Goal: Information Seeking & Learning: Find specific fact

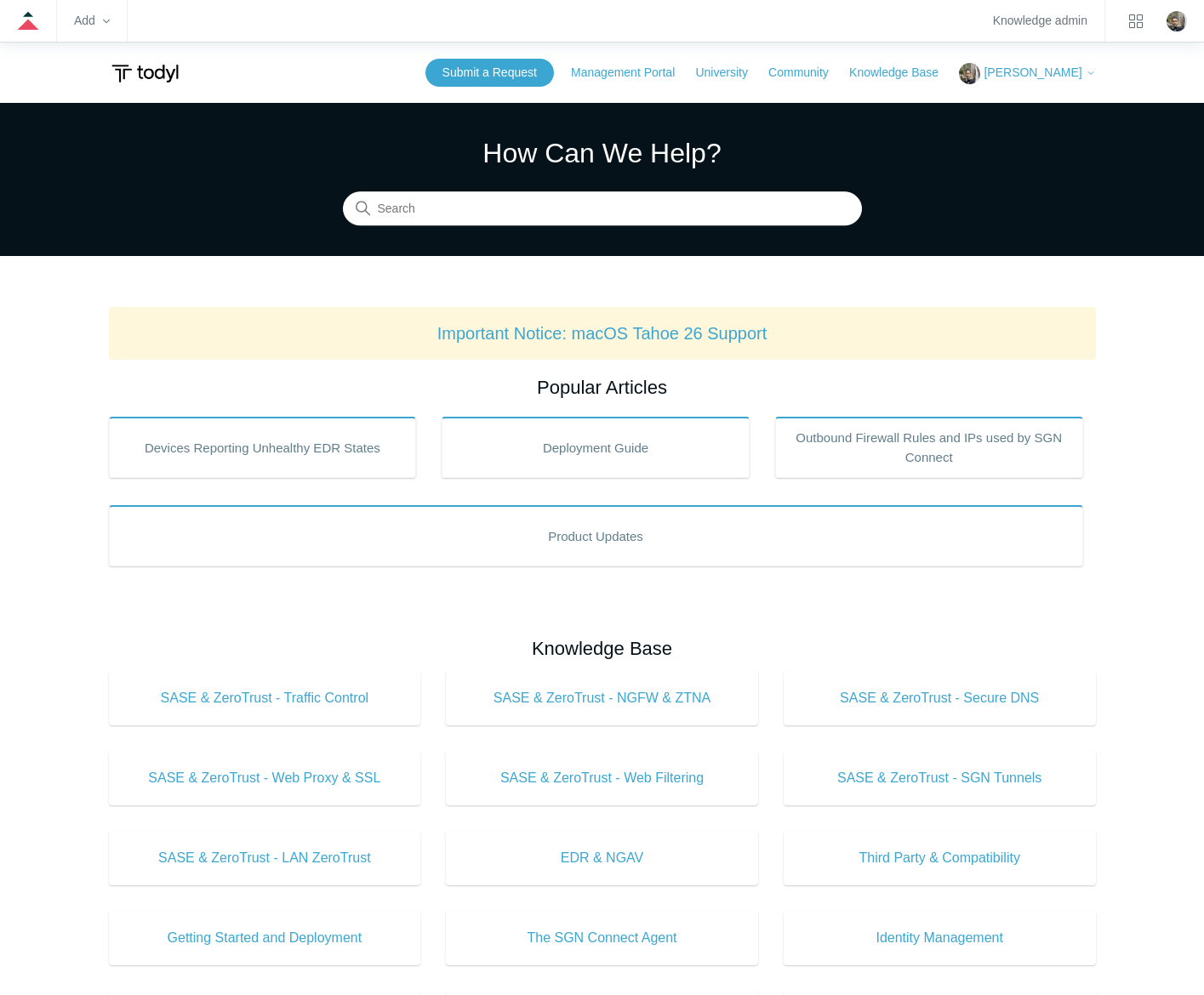
click at [562, 239] on section "How Can We Help? Search" at bounding box center [602, 180] width 1204 height 154
click at [575, 222] on input "Search" at bounding box center [602, 209] width 519 height 34
type input "sgn error codes"
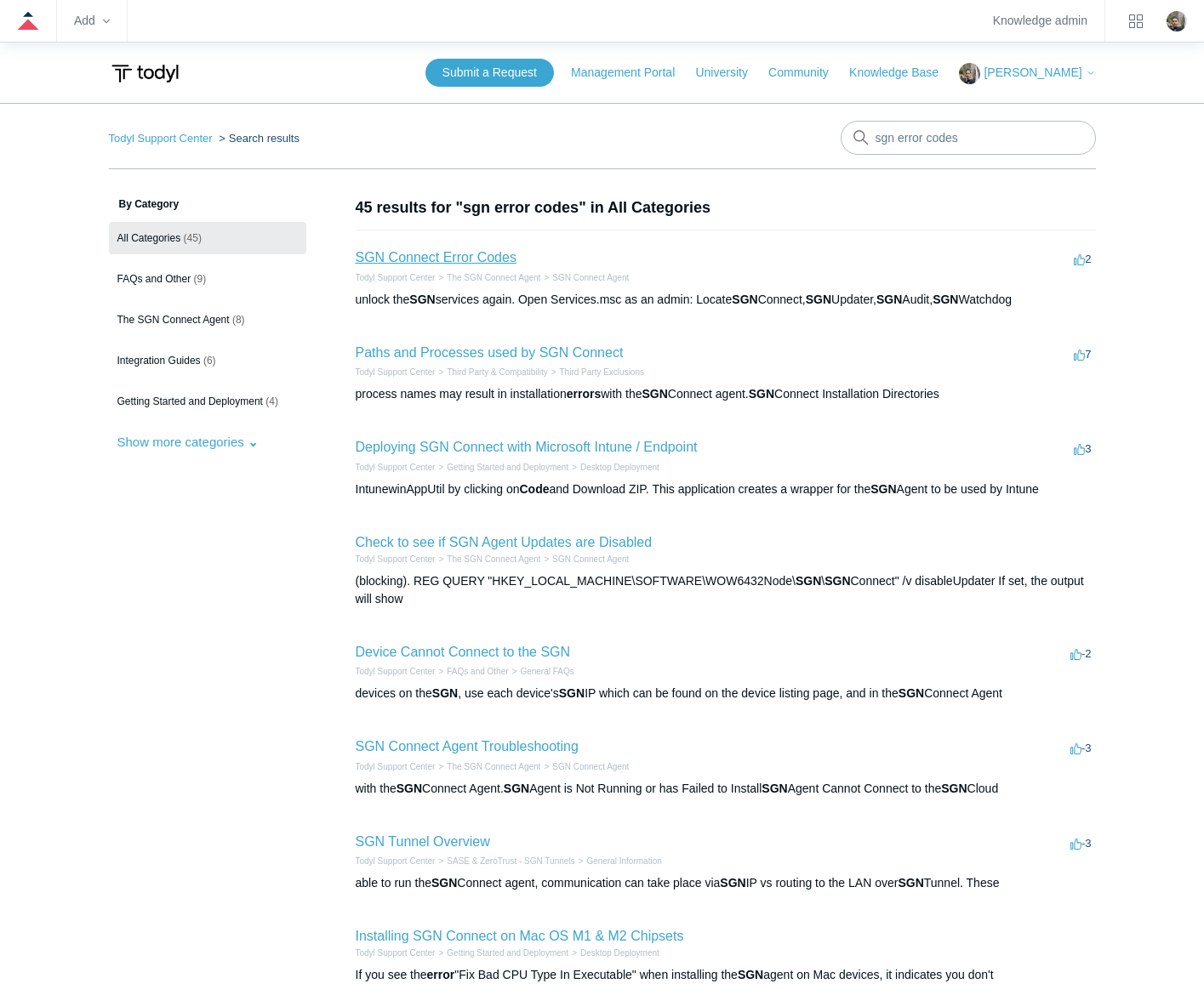
click at [470, 250] on link "SGN Connect Error Codes" at bounding box center [436, 257] width 161 height 14
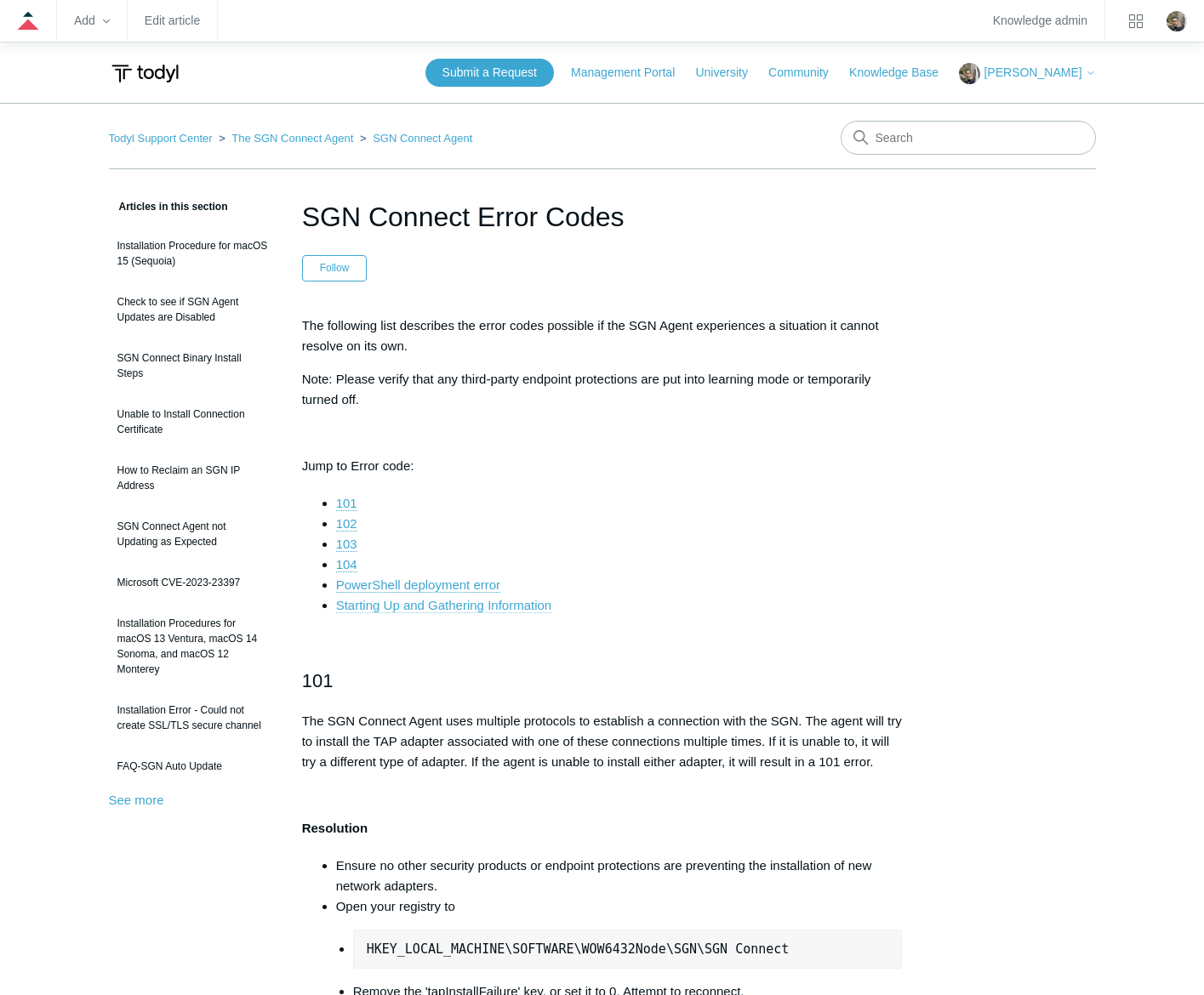
click at [424, 606] on link "Starting Up and Gathering Information" at bounding box center [443, 606] width 215 height 15
